Goal: Task Accomplishment & Management: Manage account settings

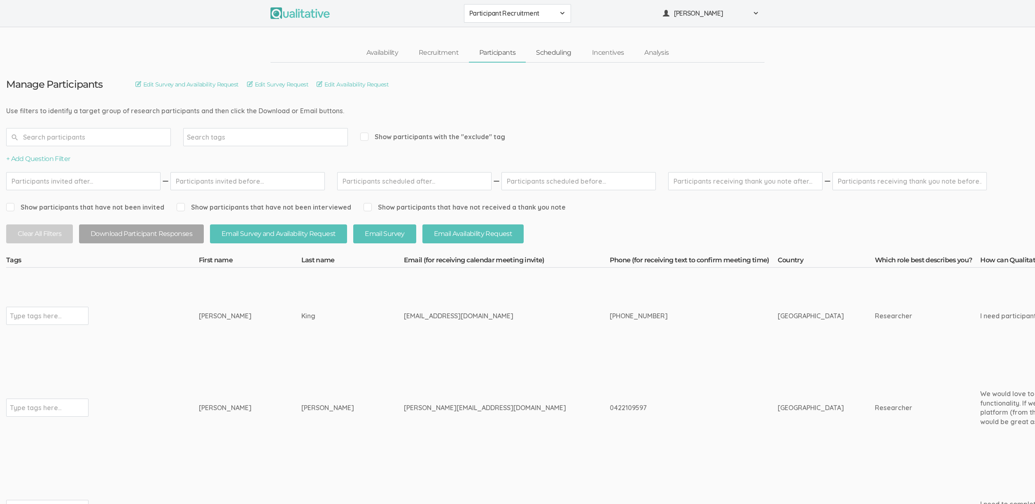
click at [554, 56] on link "Scheduling" at bounding box center [554, 53] width 56 height 18
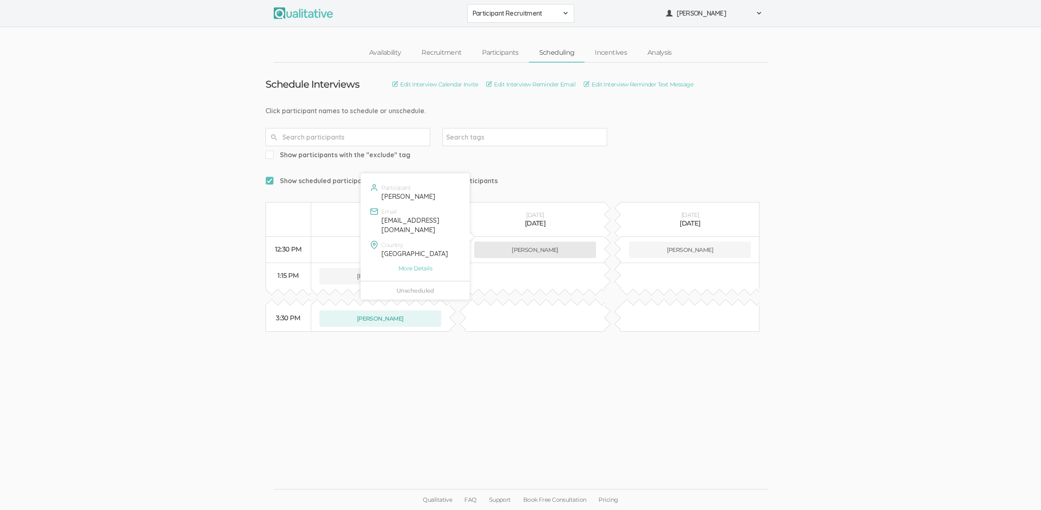
click at [509, 242] on button "Sherri King" at bounding box center [535, 250] width 122 height 16
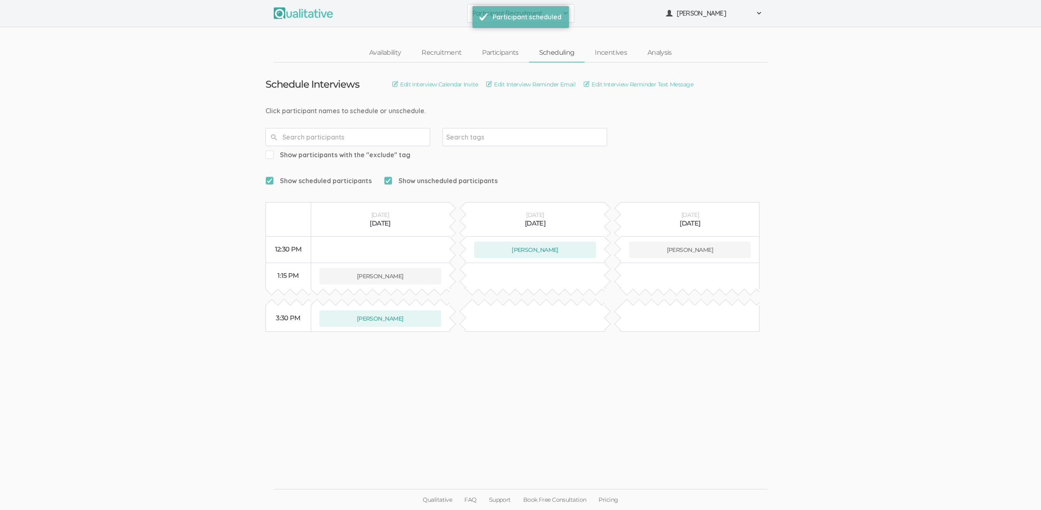
click at [545, 419] on ui-view "Schedule Interviews Edit Interview Calendar Invite Edit Interview Reminder Emai…" at bounding box center [520, 255] width 1041 height 385
click at [505, 56] on link "Participants" at bounding box center [500, 53] width 57 height 18
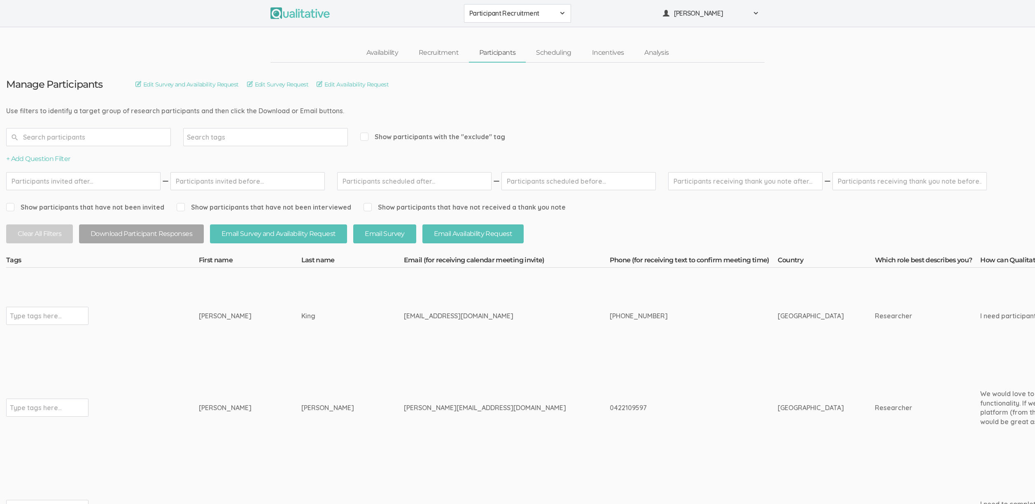
click at [202, 315] on div "Sherri" at bounding box center [235, 315] width 72 height 9
copy div "Sherri"
click at [609, 312] on div "559 681 7723" at bounding box center [677, 315] width 137 height 9
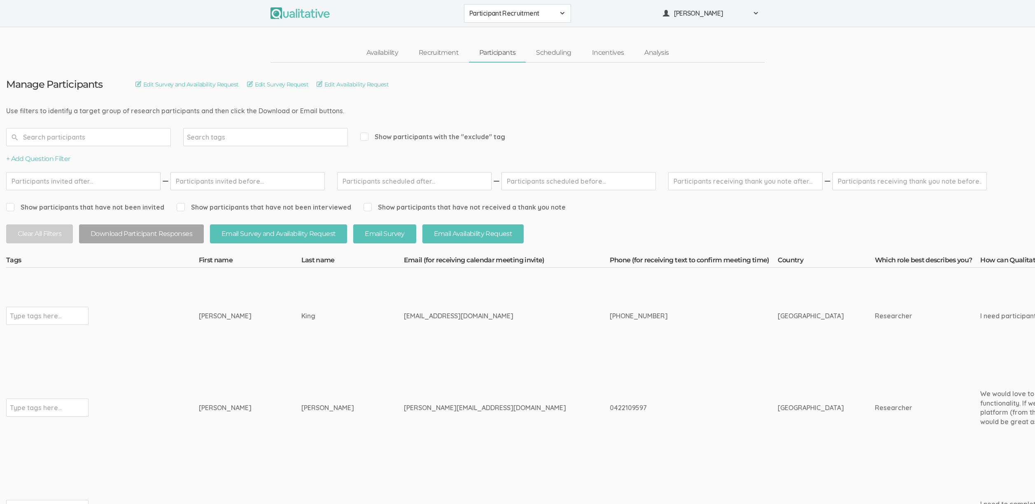
click at [609, 312] on div "559 681 7723" at bounding box center [677, 315] width 137 height 9
copy tr "559 681 7723"
click at [623, 317] on div "559 681 7723" at bounding box center [677, 315] width 137 height 9
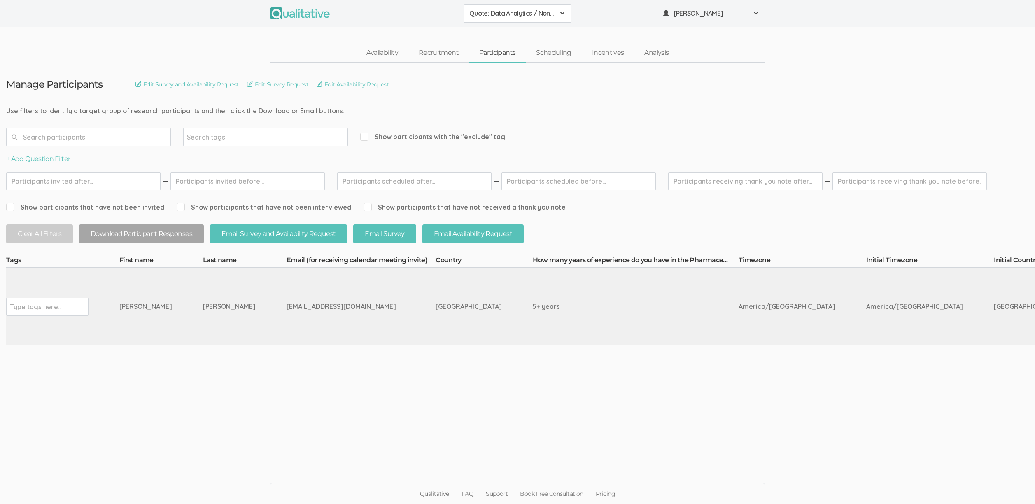
scroll to position [6, 0]
drag, startPoint x: 184, startPoint y: 302, endPoint x: 79, endPoint y: 302, distance: 104.1
copy tr "Type tags here... [PERSON_NAME]"
click at [99, 327] on td "Type tags here..." at bounding box center [62, 306] width 113 height 78
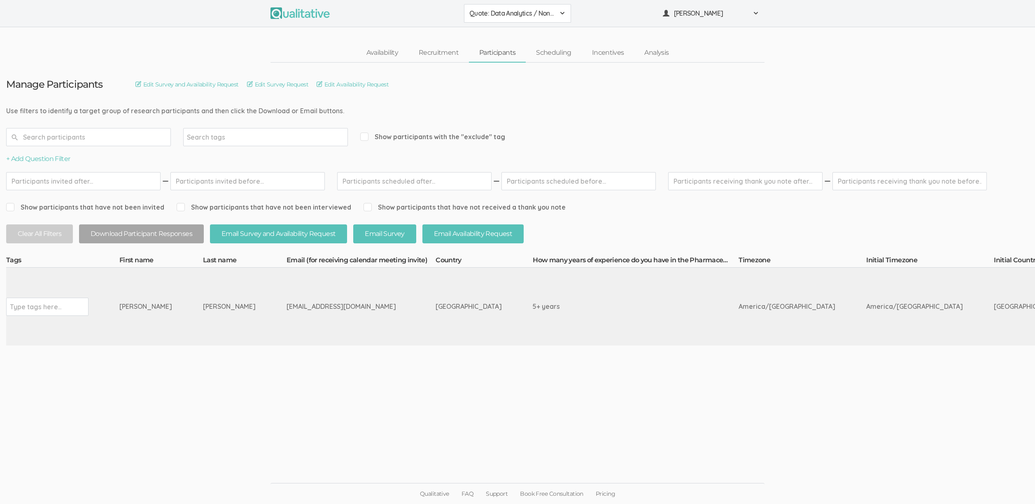
click at [286, 285] on td "[EMAIL_ADDRESS][DOMAIN_NAME]" at bounding box center [360, 306] width 149 height 78
click at [136, 327] on td "[PERSON_NAME]" at bounding box center [161, 306] width 84 height 78
click at [29, 302] on input "text" at bounding box center [35, 306] width 51 height 11
type input "verified"
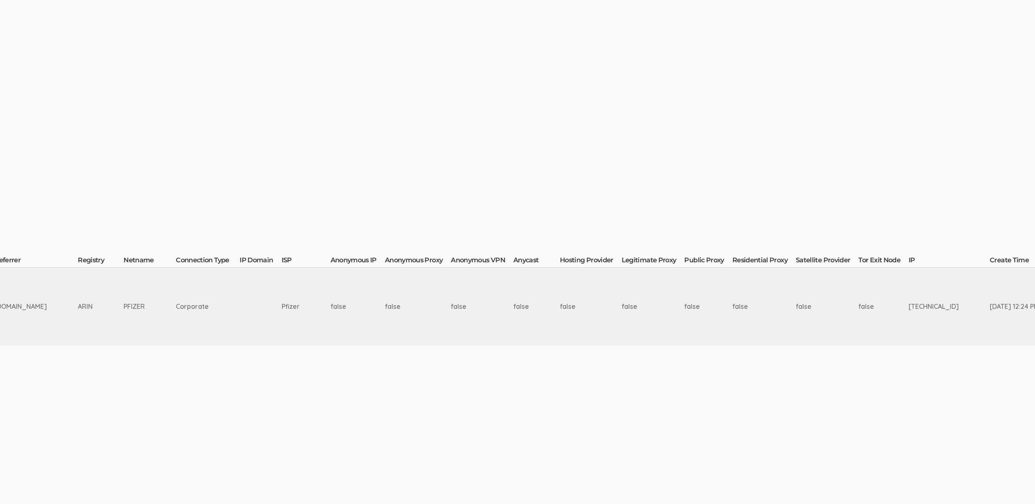
scroll to position [6, 1417]
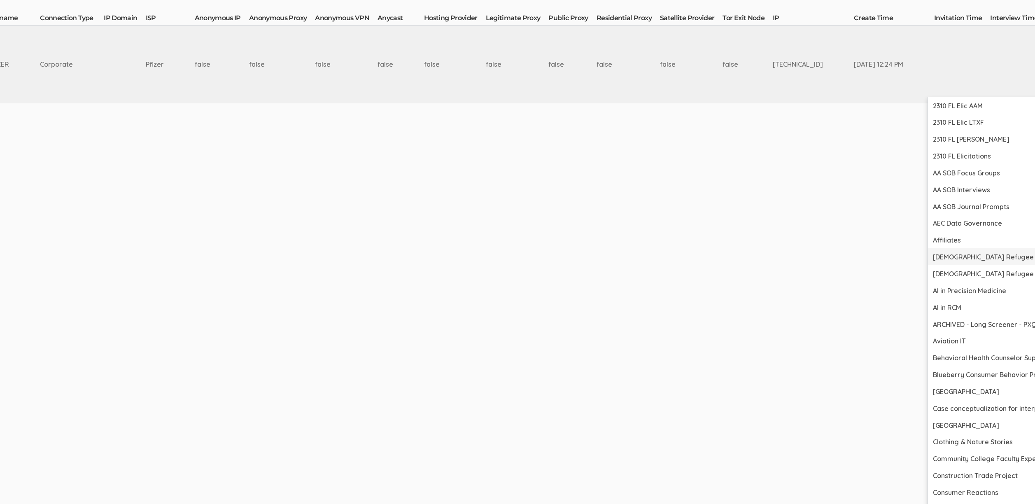
scroll to position [315, 1417]
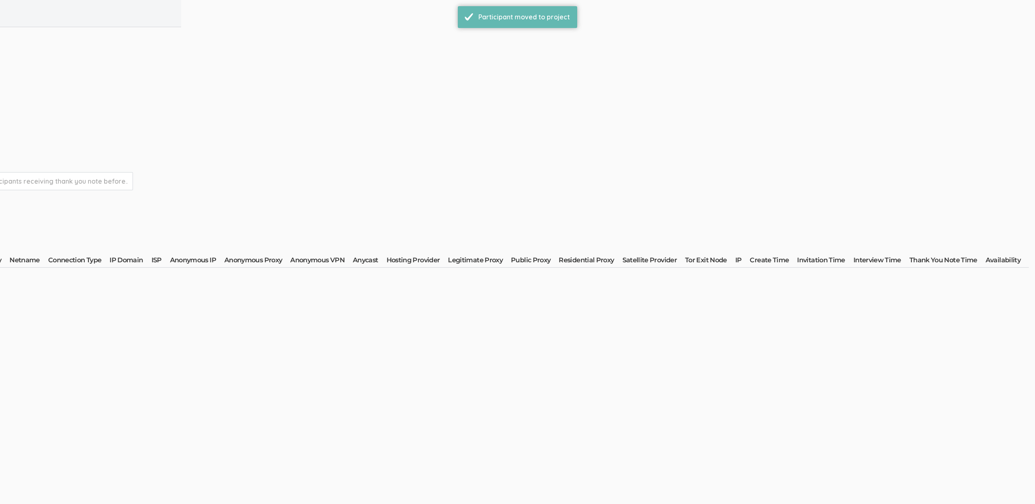
scroll to position [0, 0]
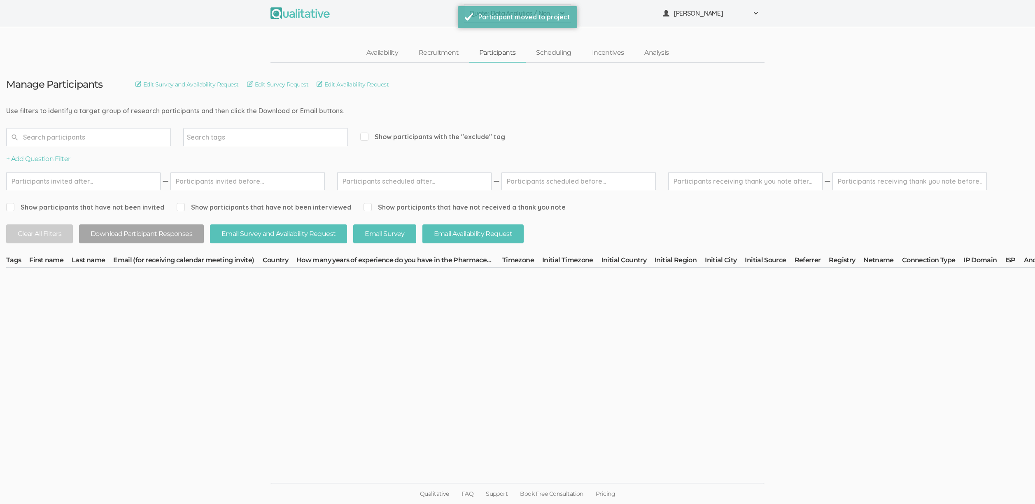
click at [407, 424] on ui-view "Manage Participants Edit Survey and Availability Request Edit Survey Request Ed…" at bounding box center [517, 252] width 1035 height 379
click at [488, 16] on span "Quote: Data Analytics / Non-accounting" at bounding box center [512, 13] width 86 height 9
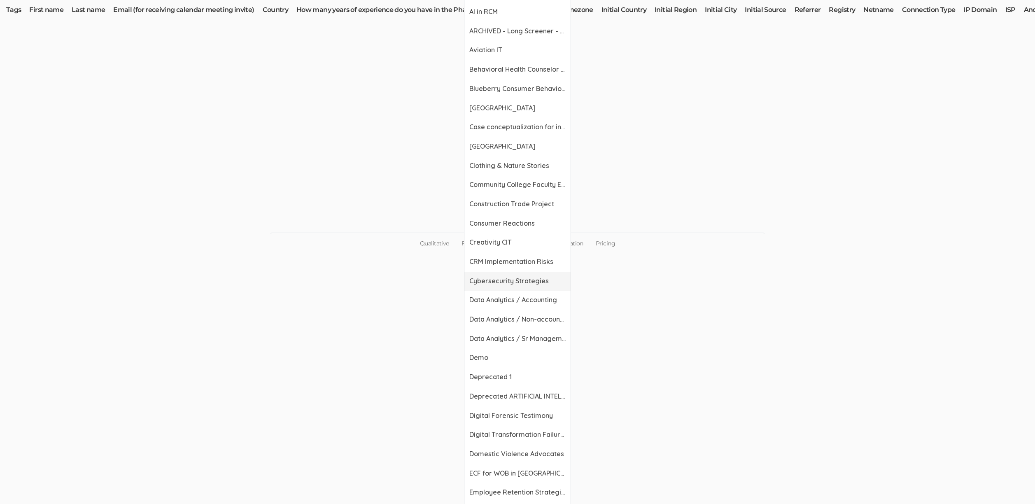
scroll to position [251, 0]
click at [516, 371] on link "Deprecated 1" at bounding box center [517, 376] width 106 height 19
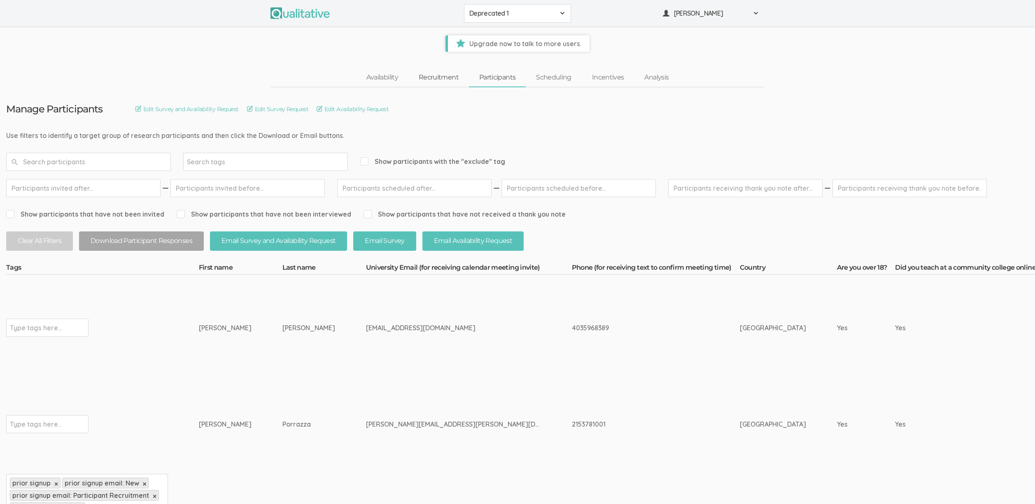
click at [447, 77] on link "Recruitment" at bounding box center [438, 78] width 60 height 18
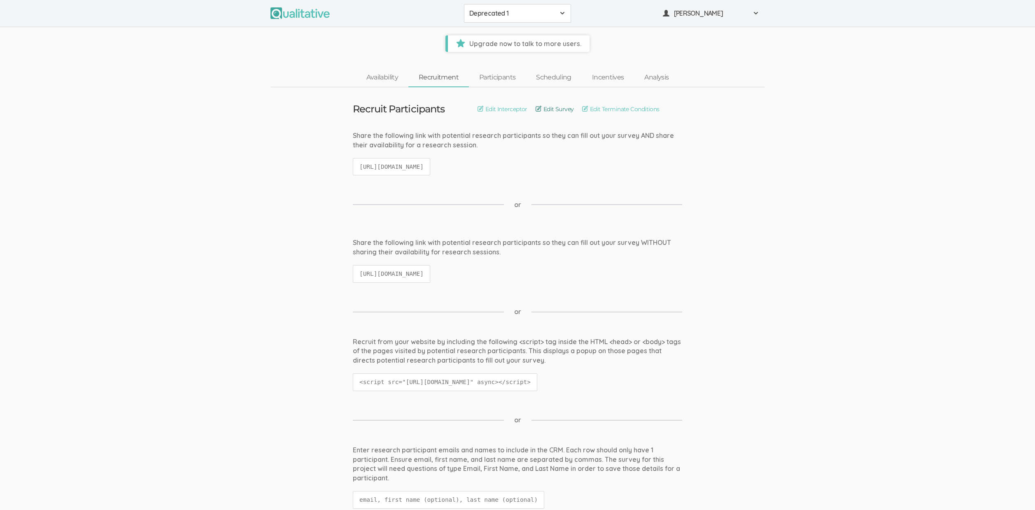
click at [549, 109] on link "Edit Survey" at bounding box center [554, 109] width 38 height 9
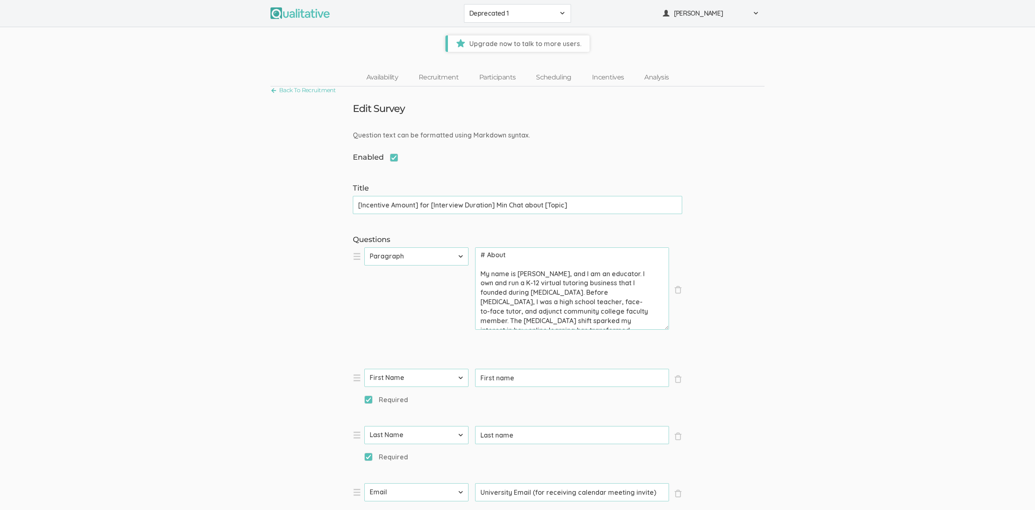
drag, startPoint x: 395, startPoint y: 156, endPoint x: 400, endPoint y: 156, distance: 5.4
click at [395, 156] on span "Enabled" at bounding box center [375, 157] width 45 height 11
click at [358, 156] on input "Enabled" at bounding box center [355, 156] width 5 height 5
checkbox input "false"
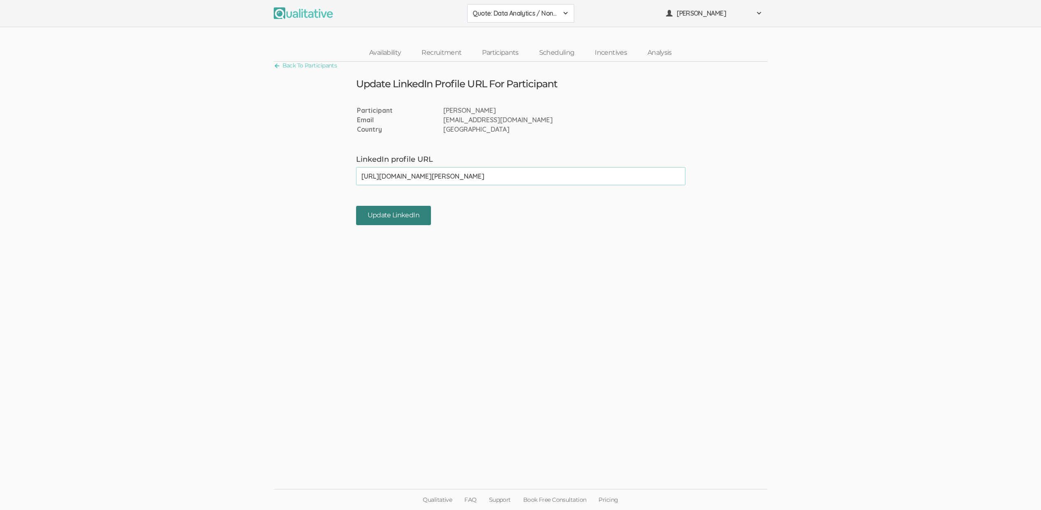
type input "[URL][DOMAIN_NAME][PERSON_NAME]"
click at [386, 211] on input "Update LinkedIn" at bounding box center [393, 215] width 75 height 19
click at [109, 316] on ui-view "Back To Participants Update LinkedIn Profile URL For Participant Participant [P…" at bounding box center [520, 255] width 1041 height 386
